Goal: Task Accomplishment & Management: Manage account settings

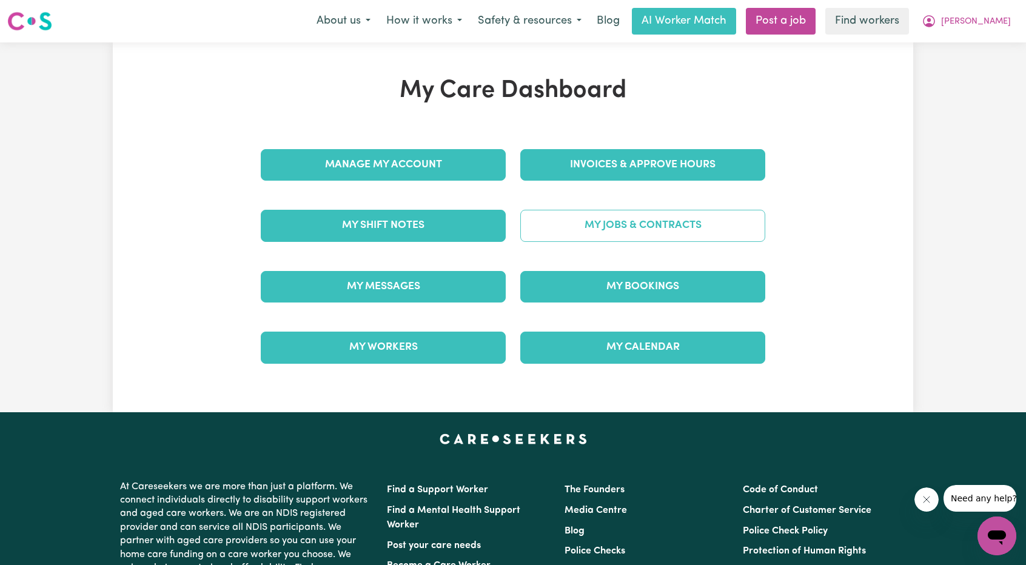
click at [611, 221] on link "My Jobs & Contracts" at bounding box center [642, 226] width 245 height 32
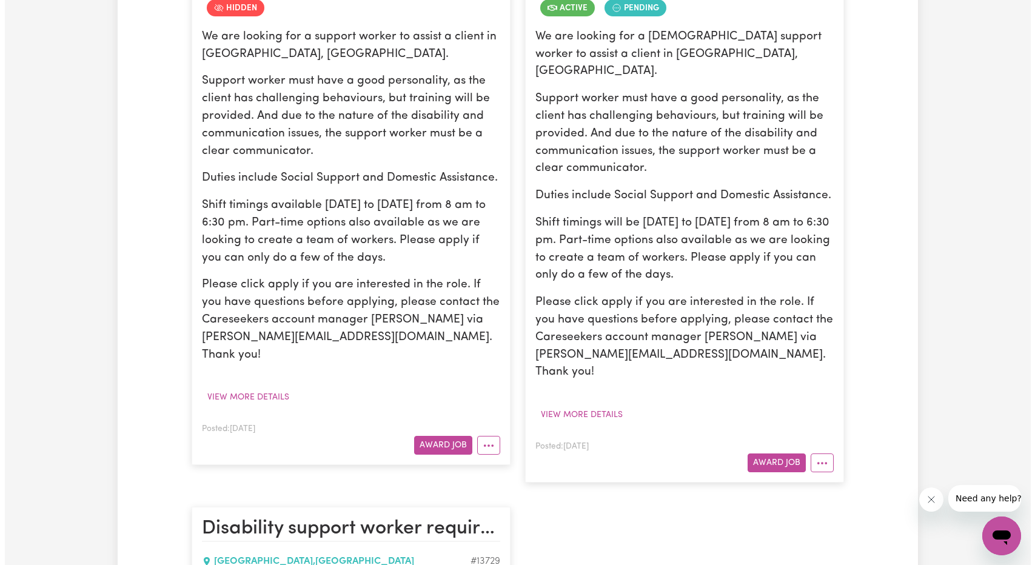
scroll to position [424, 0]
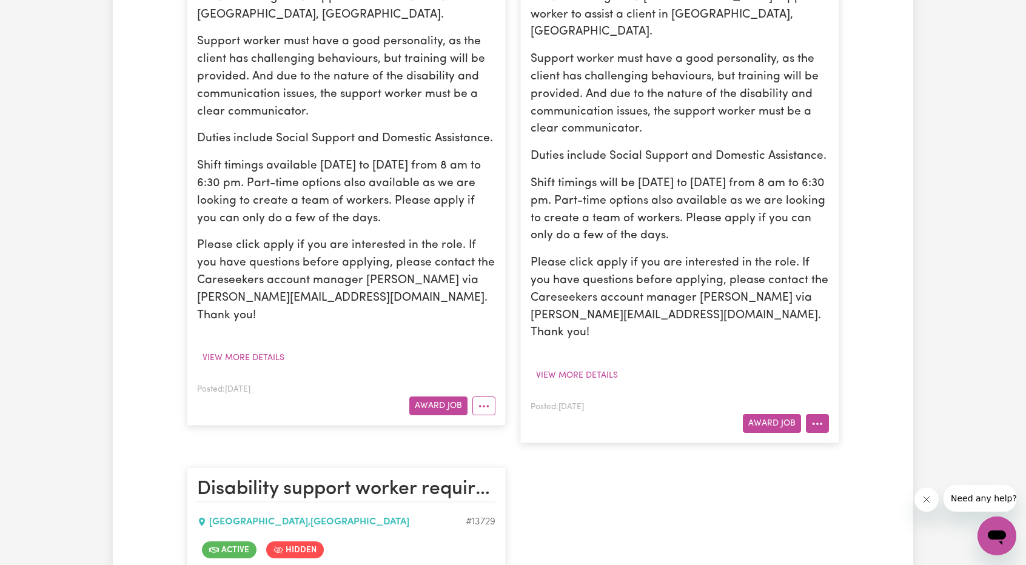
click at [817, 414] on button "More options" at bounding box center [817, 423] width 23 height 19
click at [826, 434] on div "View/Edit [DEMOGRAPHIC_DATA] Make Booking Hide Job Job Details Edit Job Delete …" at bounding box center [865, 512] width 119 height 156
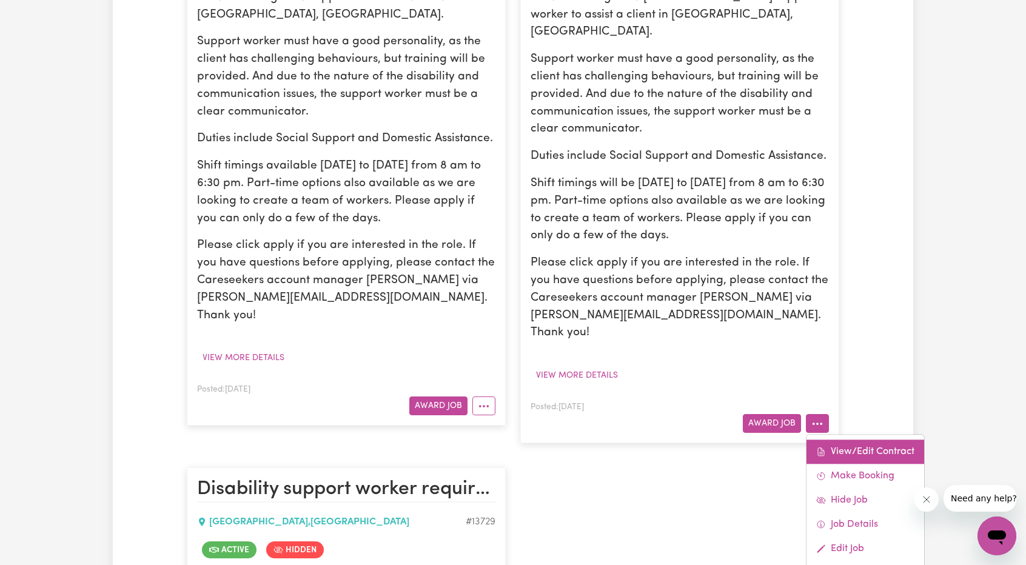
click at [828, 440] on link "View/Edit Contract" at bounding box center [865, 452] width 118 height 24
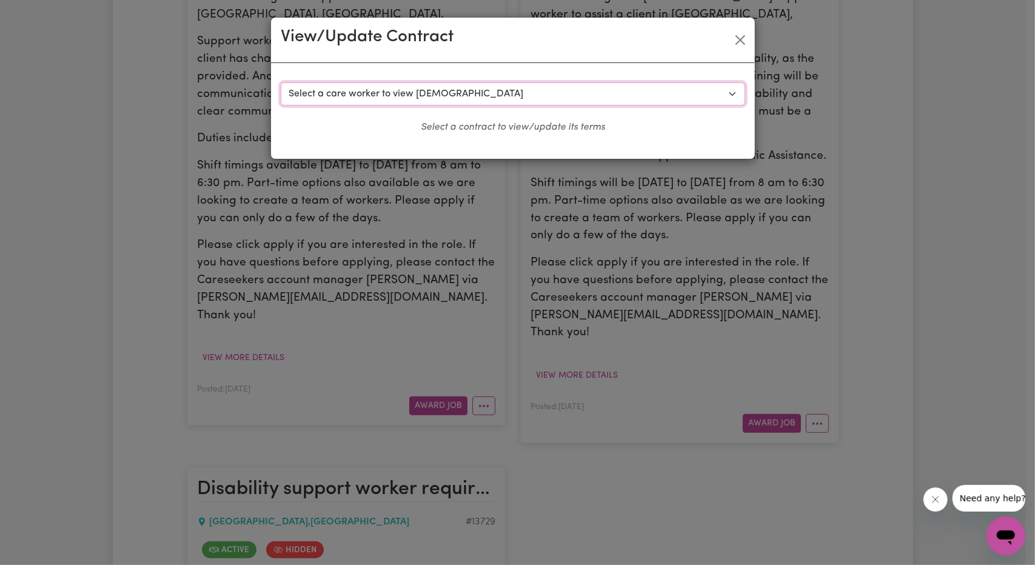
click at [603, 96] on select "Select a care worker to view [DEMOGRAPHIC_DATA] #10385 - [PERSON_NAME] (contrac…" at bounding box center [513, 93] width 464 height 23
select select "10130"
click at [281, 82] on select "Select a care worker to view [DEMOGRAPHIC_DATA] #10385 - [PERSON_NAME] (contrac…" at bounding box center [513, 93] width 464 height 23
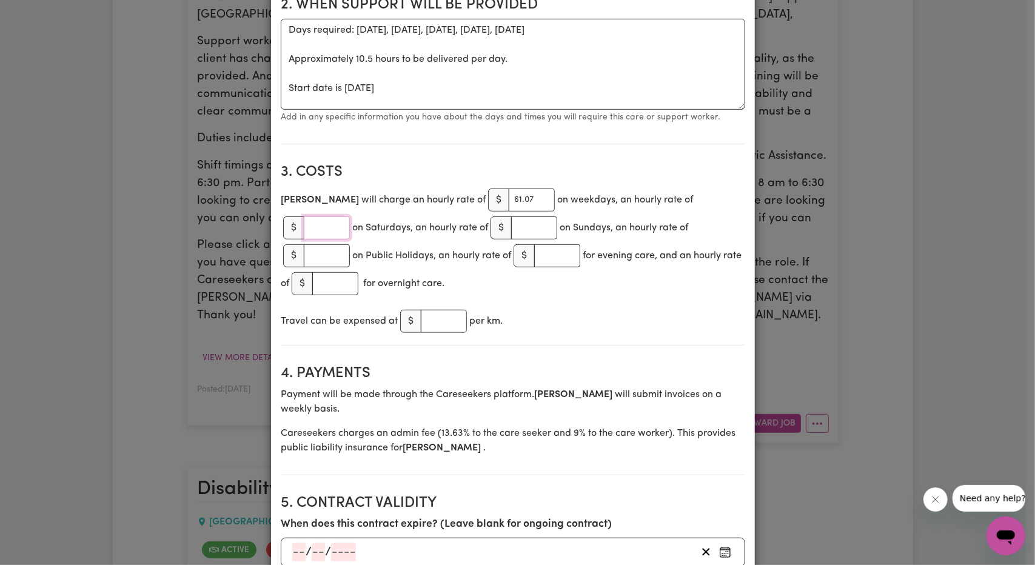
click at [350, 216] on input "number" at bounding box center [327, 227] width 46 height 23
paste input "85.94"
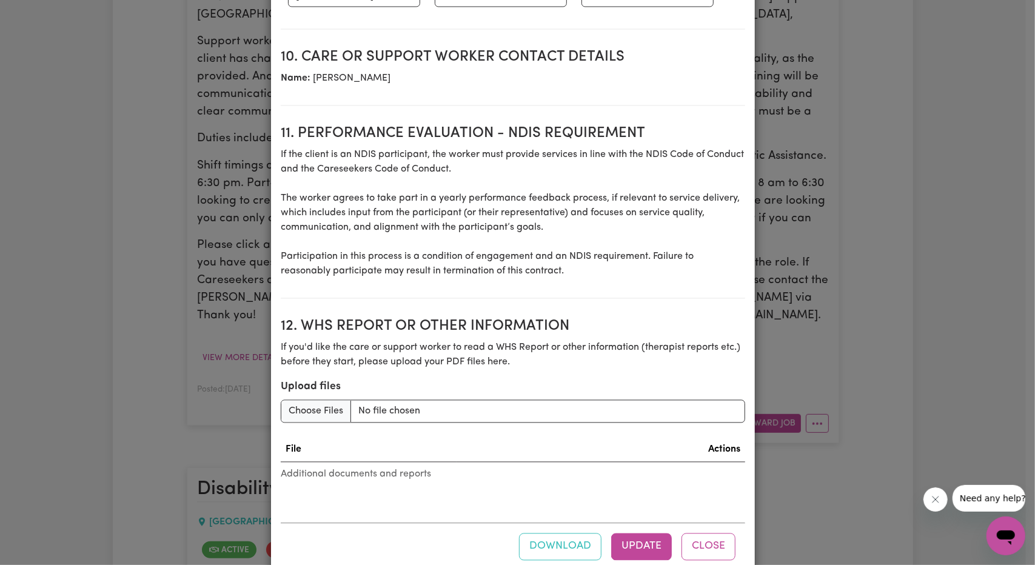
scroll to position [1516, 0]
type input "85.94"
click at [634, 523] on div "Download Update Close" at bounding box center [513, 546] width 464 height 47
click at [629, 534] on button "Update" at bounding box center [641, 547] width 61 height 27
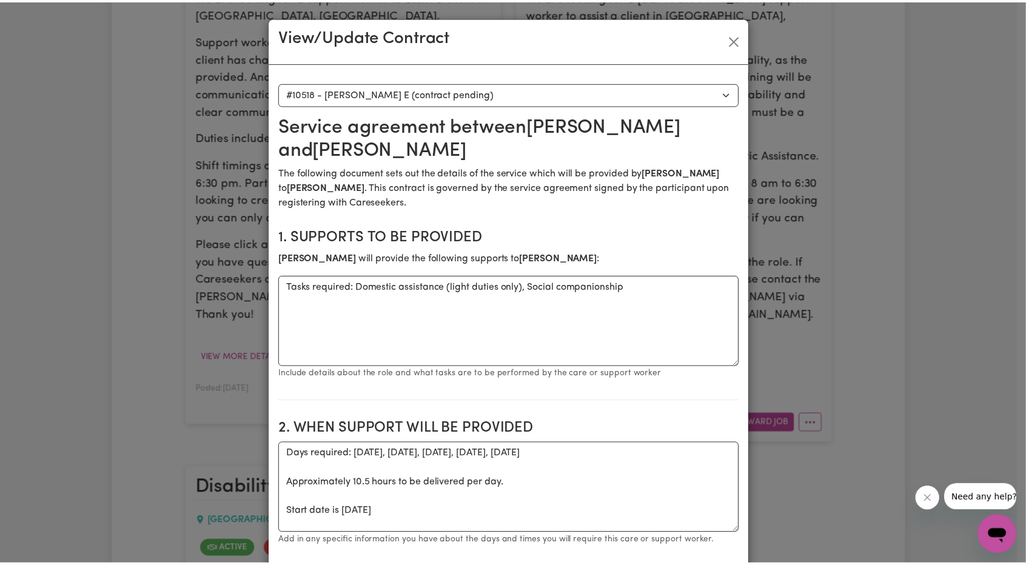
scroll to position [0, 0]
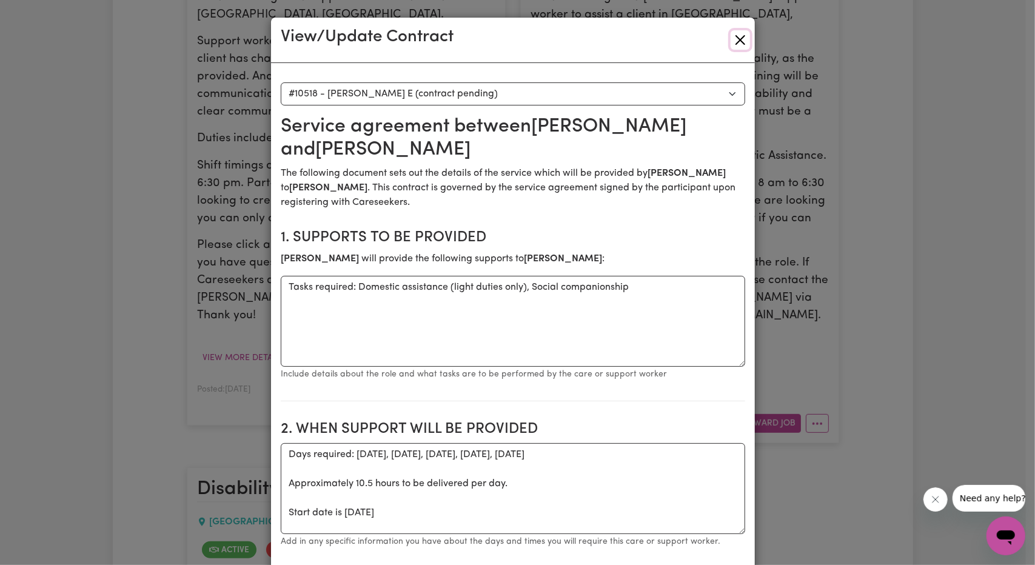
click at [731, 31] on button "Close" at bounding box center [740, 39] width 19 height 19
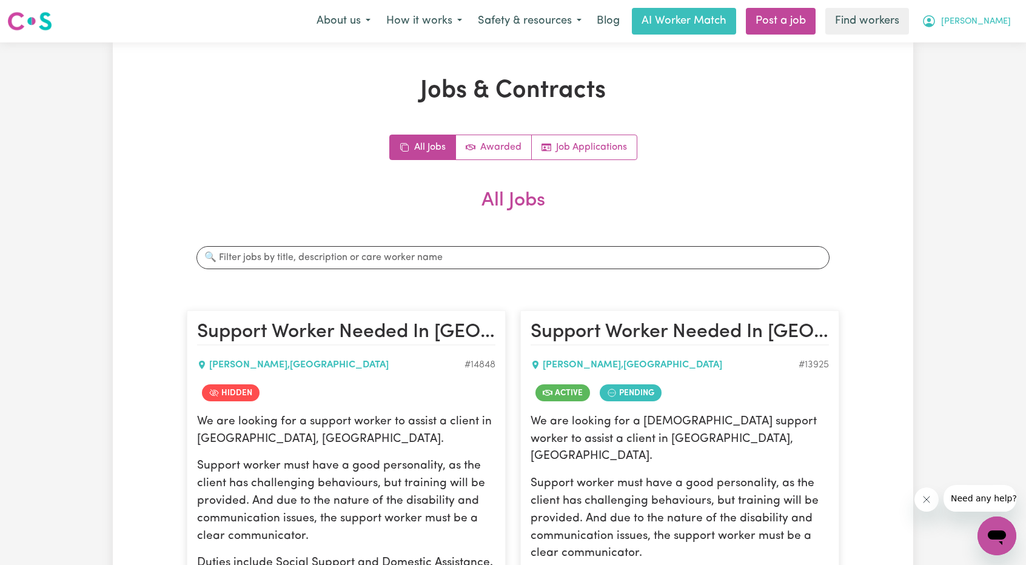
click at [974, 12] on button "[PERSON_NAME]" at bounding box center [966, 20] width 105 height 25
click at [962, 63] on link "Logout" at bounding box center [970, 69] width 96 height 23
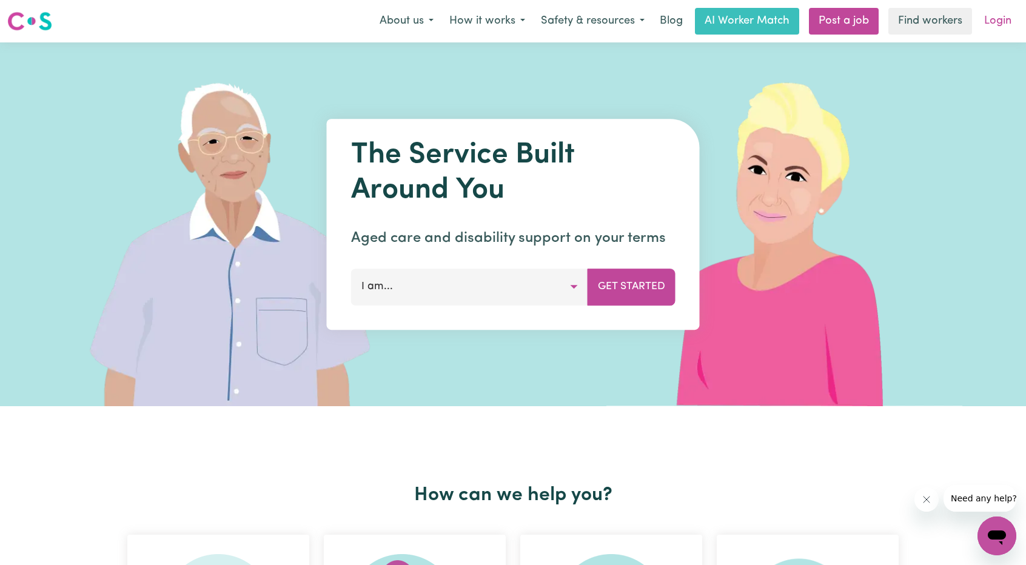
click at [988, 33] on link "Login" at bounding box center [998, 21] width 42 height 27
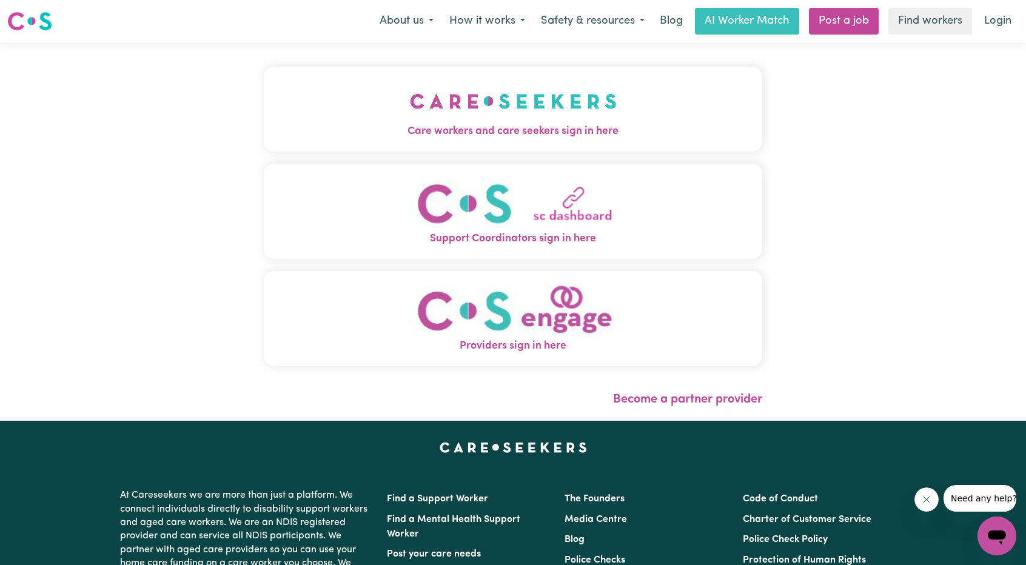
click at [491, 115] on img "Care workers and care seekers sign in here" at bounding box center [513, 101] width 207 height 45
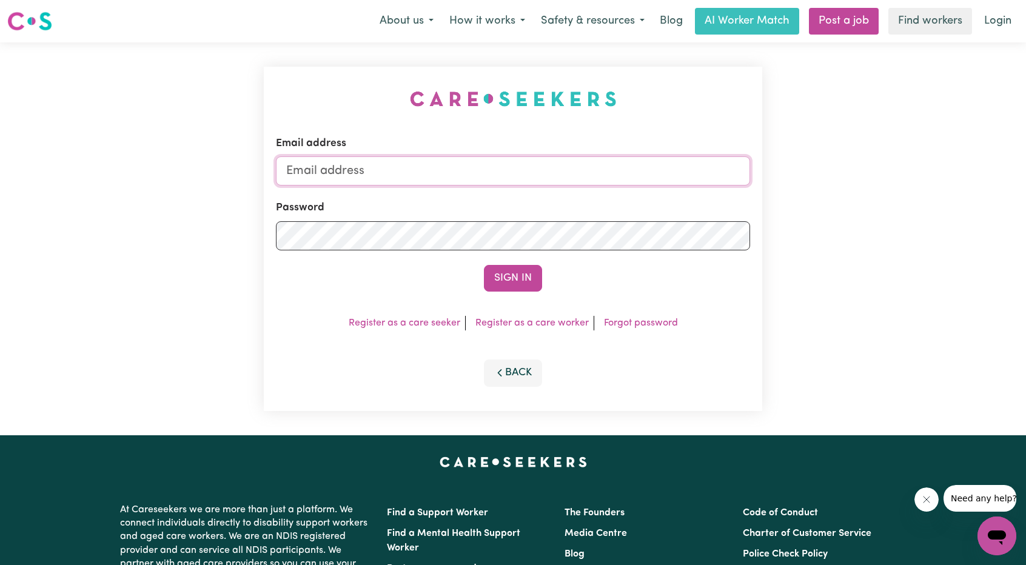
click at [475, 169] on input "Email address" at bounding box center [513, 170] width 474 height 29
click at [661, 221] on form "Email address [EMAIL_ADDRESS][PERSON_NAME][DOMAIN_NAME] Password Sign In" at bounding box center [513, 214] width 474 height 156
type input "[EMAIL_ADDRESS][DOMAIN_NAME]"
click at [493, 279] on button "Sign In" at bounding box center [513, 278] width 58 height 27
